Goal: Book appointment/travel/reservation

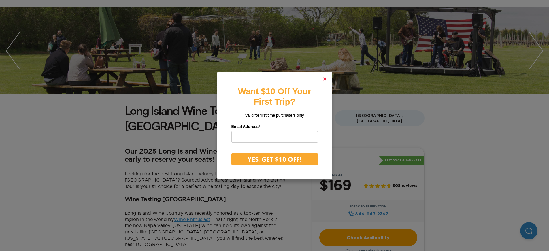
click at [326, 79] on polygon at bounding box center [324, 78] width 3 height 3
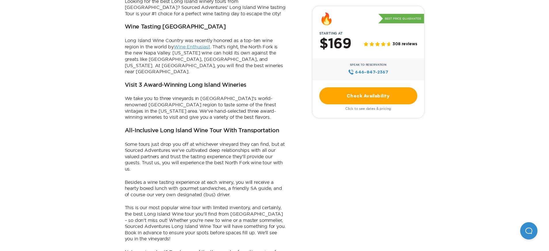
scroll to position [231, 0]
click at [372, 95] on link "Check Availability" at bounding box center [368, 95] width 98 height 17
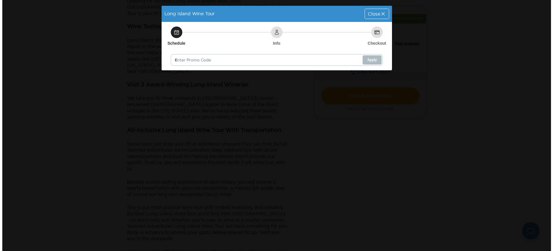
scroll to position [0, 0]
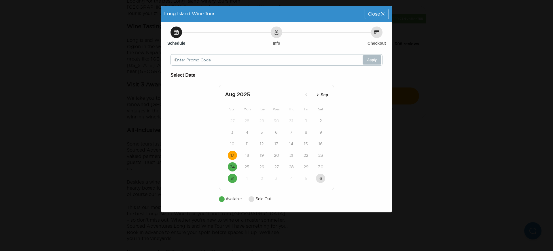
click at [233, 153] on time "17" at bounding box center [233, 155] width 4 height 6
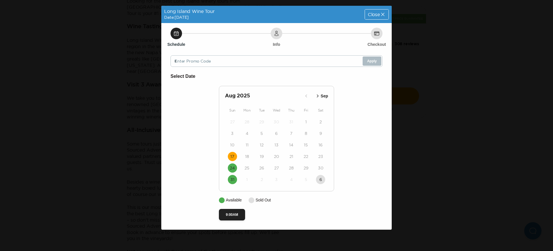
click at [233, 157] on time "17" at bounding box center [233, 157] width 4 height 6
click at [231, 168] on time "24" at bounding box center [232, 168] width 5 height 6
click at [233, 155] on time "17" at bounding box center [233, 157] width 4 height 6
click at [381, 14] on icon at bounding box center [383, 15] width 6 height 6
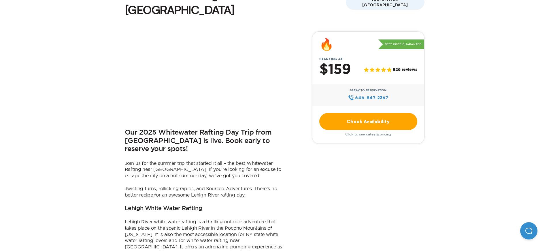
scroll to position [144, 0]
